Goal: Task Accomplishment & Management: Manage account settings

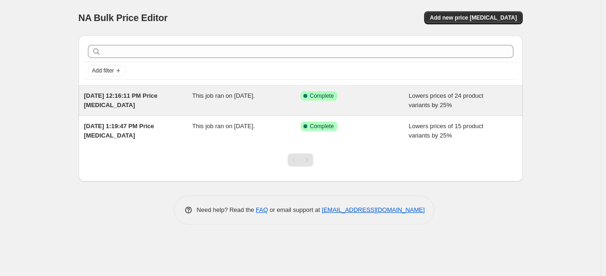
click at [255, 93] on span "This job ran on August 3, 2025." at bounding box center [223, 95] width 63 height 7
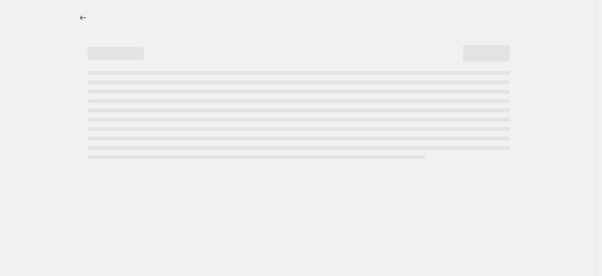
select select "percentage"
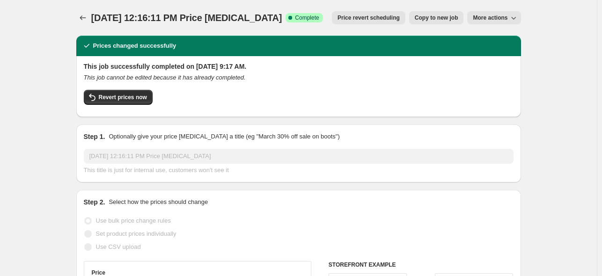
click at [484, 17] on span "More actions" at bounding box center [490, 17] width 35 height 7
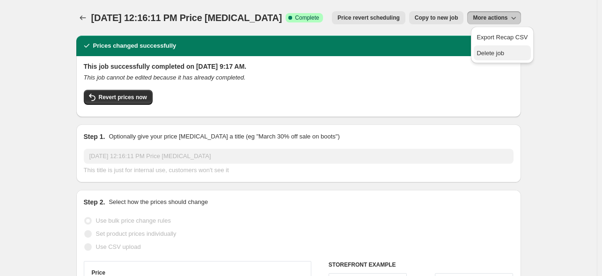
click at [496, 53] on span "Delete job" at bounding box center [490, 53] width 28 height 7
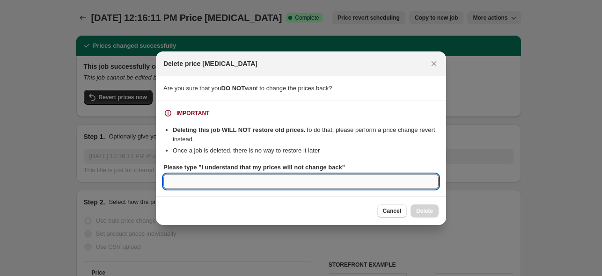
click at [314, 175] on input "Please type "I understand that my prices will not change back"" at bounding box center [300, 181] width 275 height 15
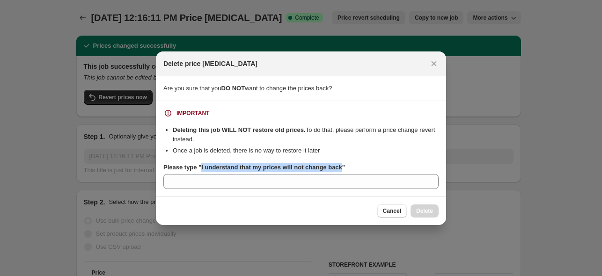
drag, startPoint x: 338, startPoint y: 168, endPoint x: 200, endPoint y: 168, distance: 138.0
click at [200, 168] on b "Please type "I understand that my prices will not change back"" at bounding box center [254, 167] width 182 height 7
copy b "I understand that my prices will not change back"
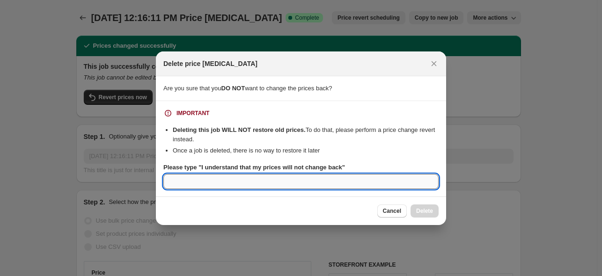
click at [341, 179] on input "Please type "I understand that my prices will not change back"" at bounding box center [300, 181] width 275 height 15
paste input "I understand that my prices will not change back"
type input "I understand that my prices will not change back"
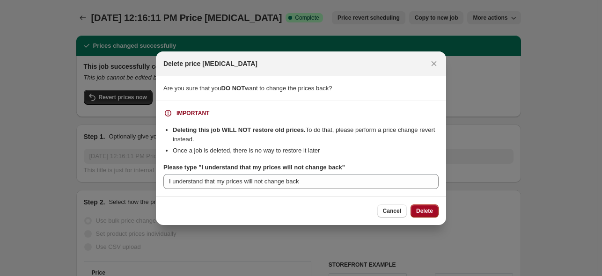
click at [421, 213] on span "Delete" at bounding box center [424, 210] width 17 height 7
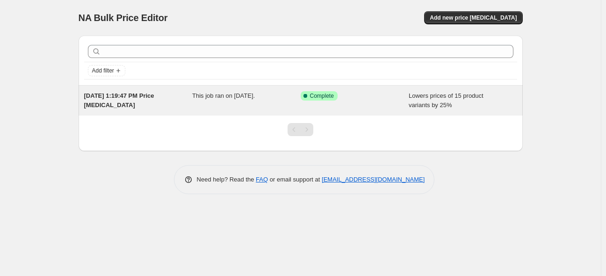
click at [152, 103] on div "Jun 21, 2025, 1:19:47 PM Price change job" at bounding box center [138, 100] width 109 height 19
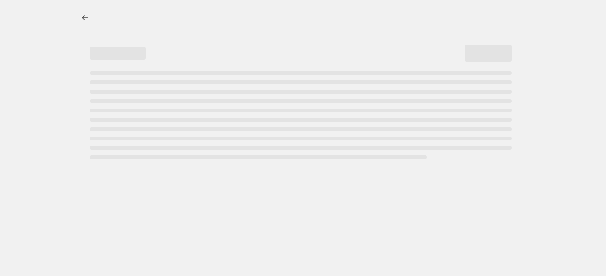
select select "percentage"
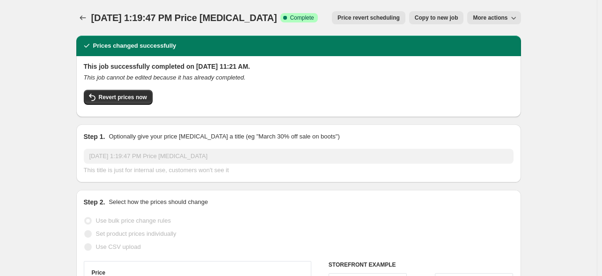
click at [517, 16] on icon "button" at bounding box center [513, 17] width 9 height 9
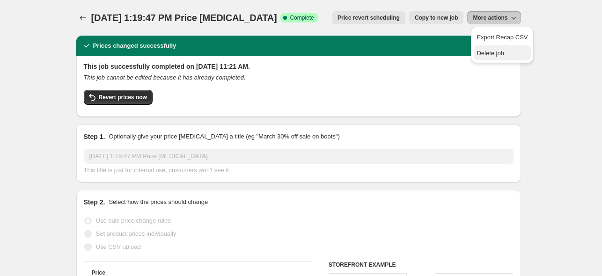
click at [477, 56] on span "Delete job" at bounding box center [490, 53] width 28 height 7
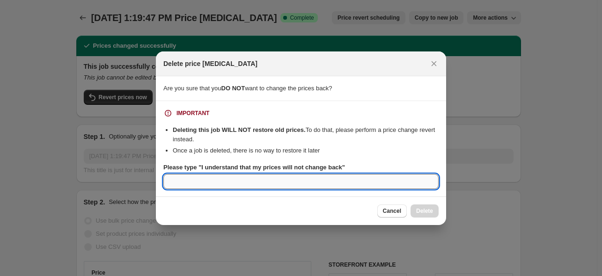
click at [369, 180] on input "Please type "I understand that my prices will not change back"" at bounding box center [300, 181] width 275 height 15
paste input "I understand that my prices will not change back"
type input "I understand that my prices will not change back"
click at [424, 206] on button "Delete" at bounding box center [424, 210] width 28 height 13
